Goal: Complete application form

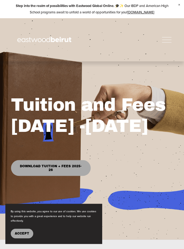
click at [26, 235] on span "Accept" at bounding box center [22, 233] width 14 height 4
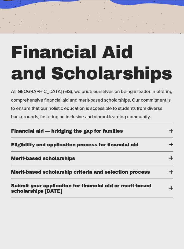
scroll to position [198, 0]
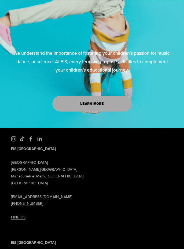
click at [180, 128] on div "Interested in enrolling your children in after-school activities? We understand…" at bounding box center [92, 5] width 184 height 246
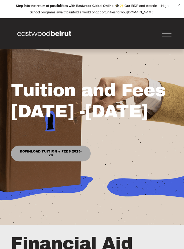
scroll to position [0, 0]
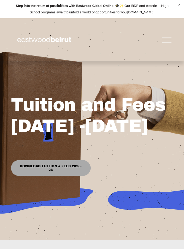
click at [120, 110] on h1 "Tuition and Fees 2025 -2026" at bounding box center [92, 115] width 162 height 42
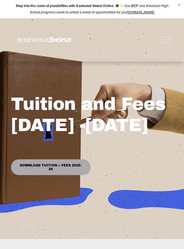
click at [61, 169] on link "Download Tuition + Fees 2025-26" at bounding box center [50, 167] width 79 height 16
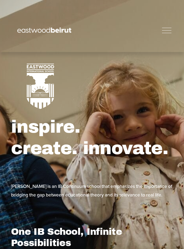
select select "**"
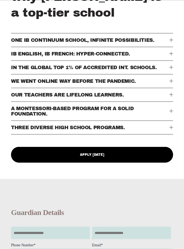
scroll to position [317, 0]
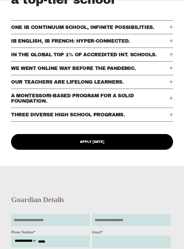
click at [99, 143] on link "Apply Today" at bounding box center [92, 142] width 162 height 16
click at [92, 143] on link "Apply Today" at bounding box center [92, 142] width 162 height 16
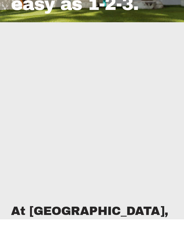
scroll to position [86, 0]
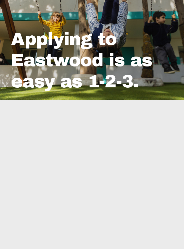
scroll to position [52, 0]
